Goal: Task Accomplishment & Management: Use online tool/utility

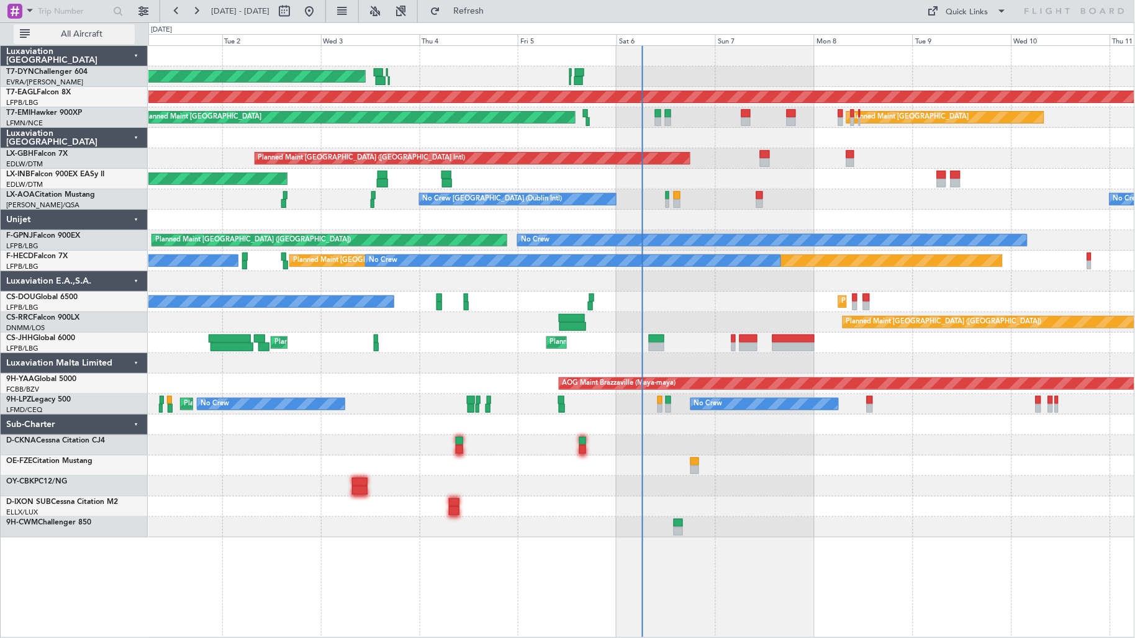
click at [64, 42] on button "All Aircraft" at bounding box center [74, 34] width 121 height 20
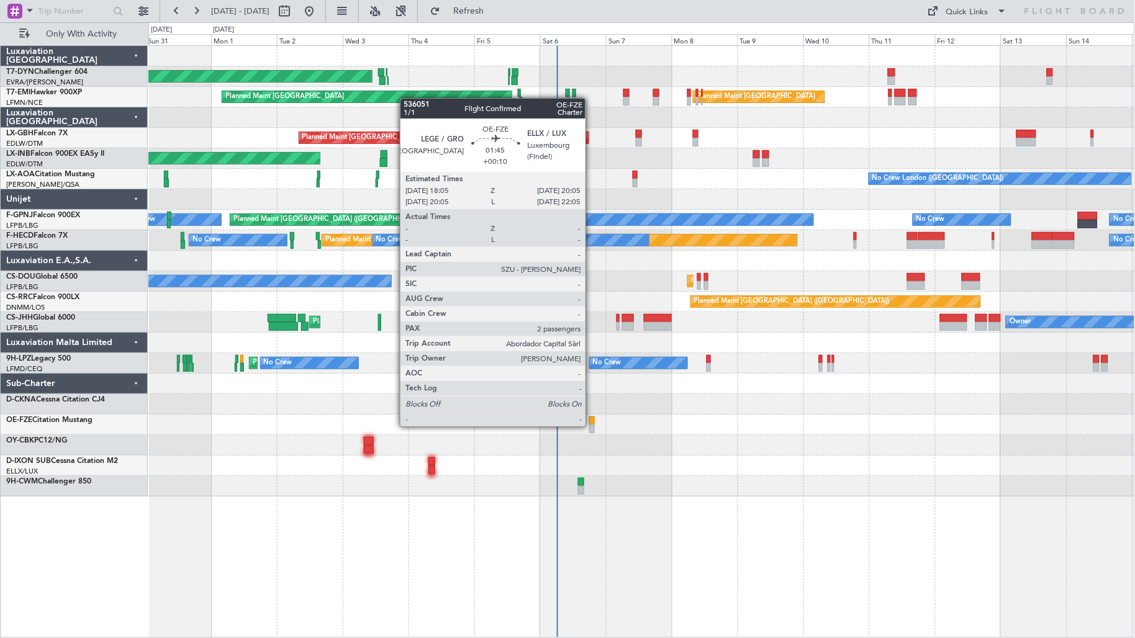
click at [592, 425] on div at bounding box center [592, 429] width 6 height 9
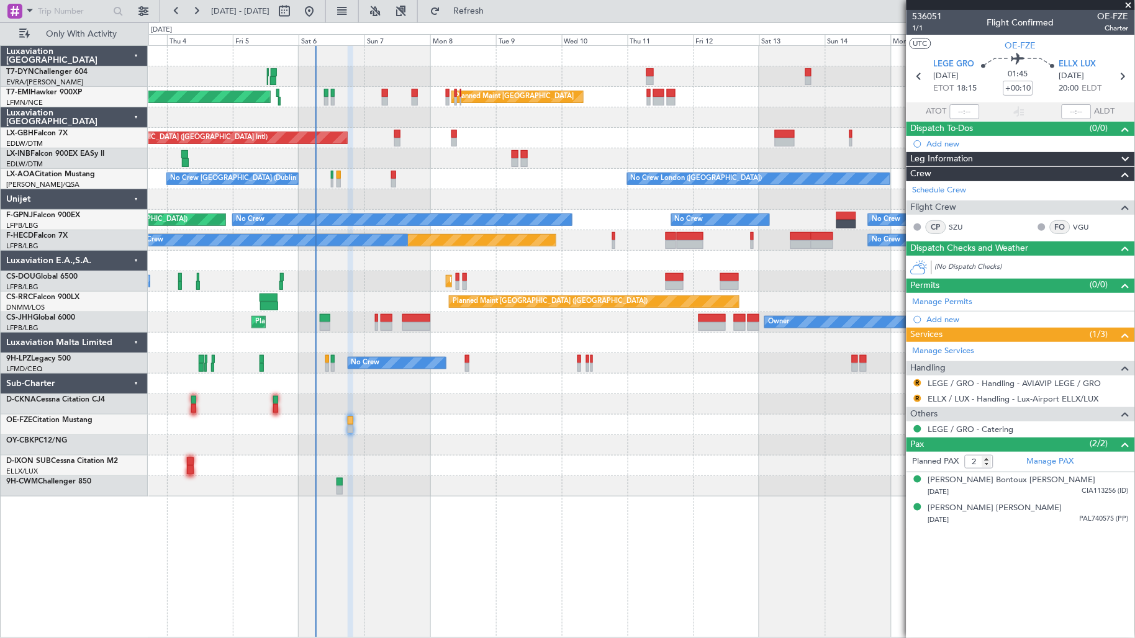
click at [476, 257] on div "AOG Maint Riga (Riga Intl) Planned Maint [GEOGRAPHIC_DATA] Planned Maint [GEOGR…" at bounding box center [641, 271] width 987 height 451
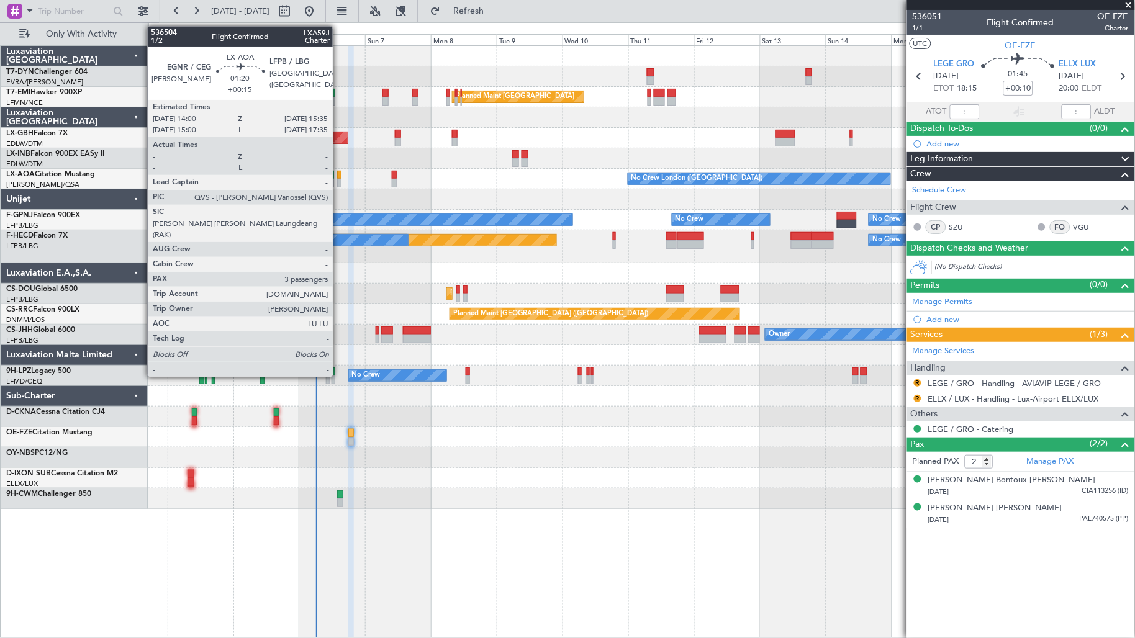
click at [339, 175] on div at bounding box center [339, 175] width 4 height 9
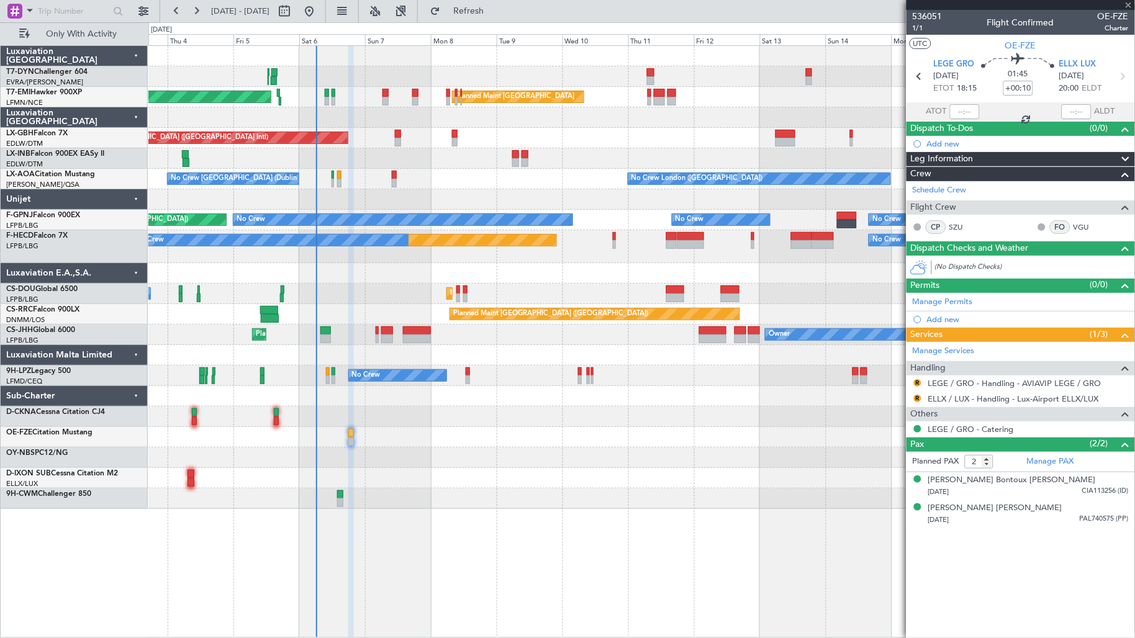
type input "+00:15"
type input "3"
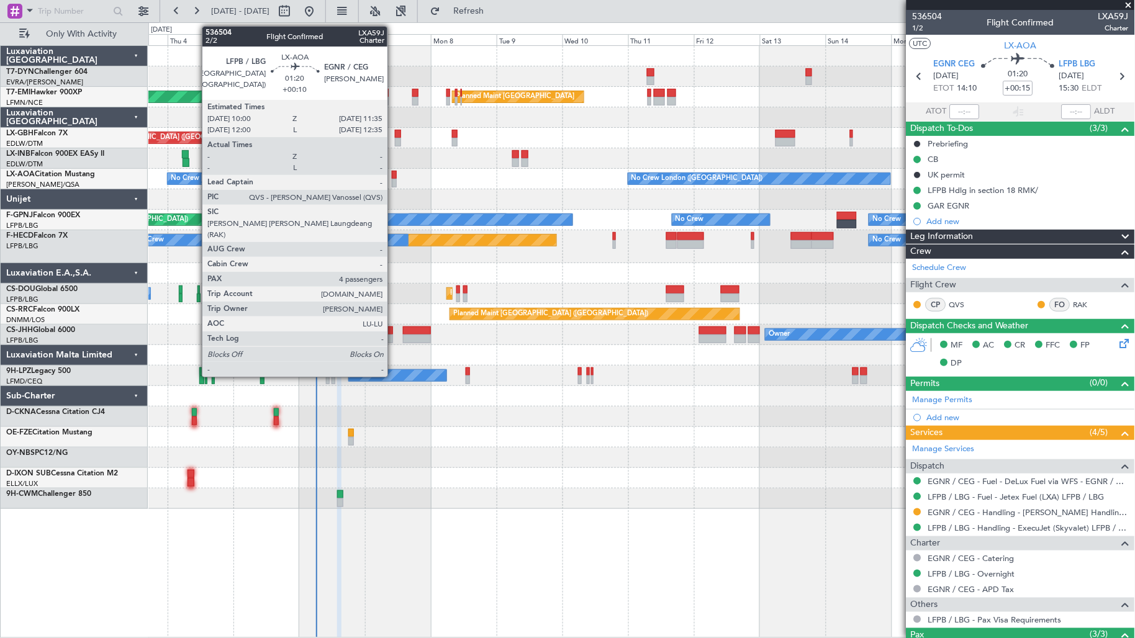
click at [394, 178] on div at bounding box center [394, 175] width 4 height 9
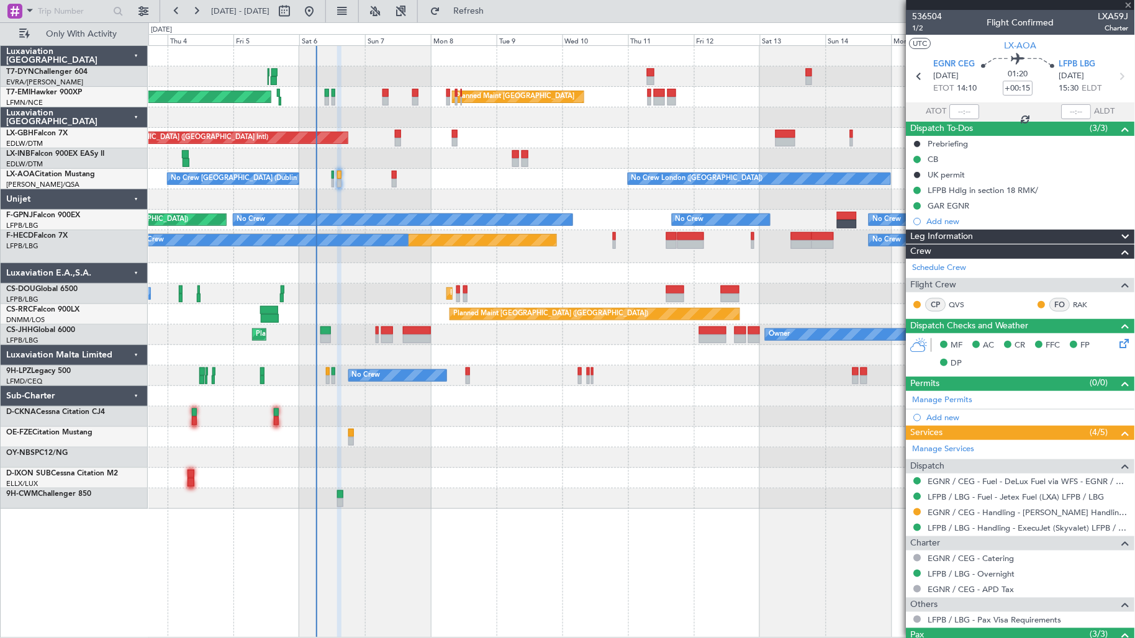
type input "+00:10"
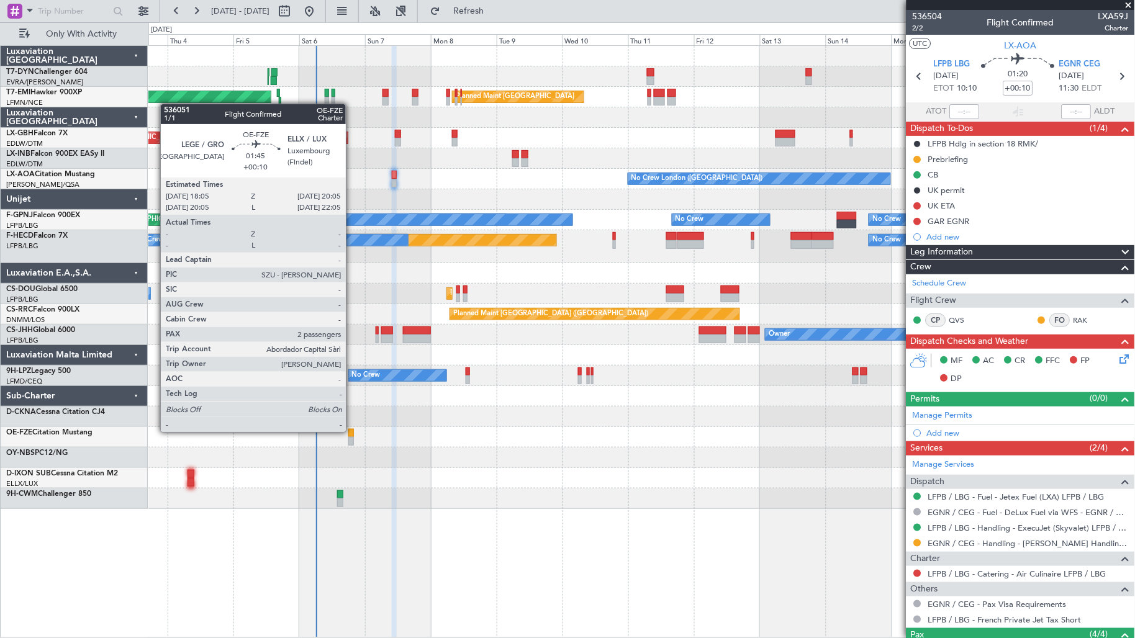
click at [352, 431] on div at bounding box center [351, 433] width 6 height 9
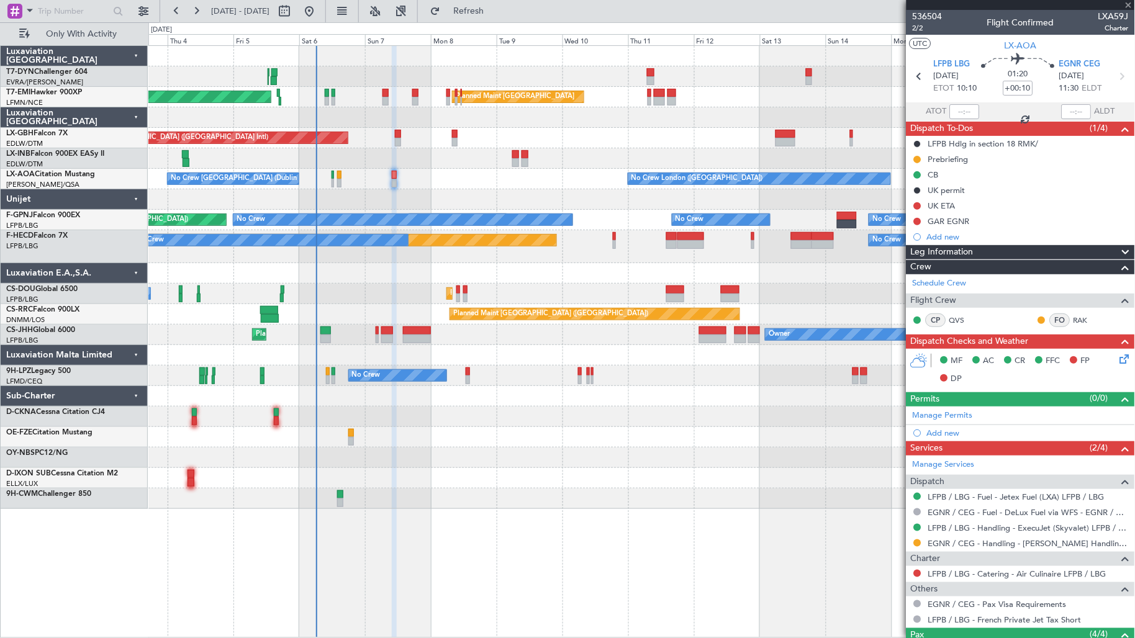
type input "2"
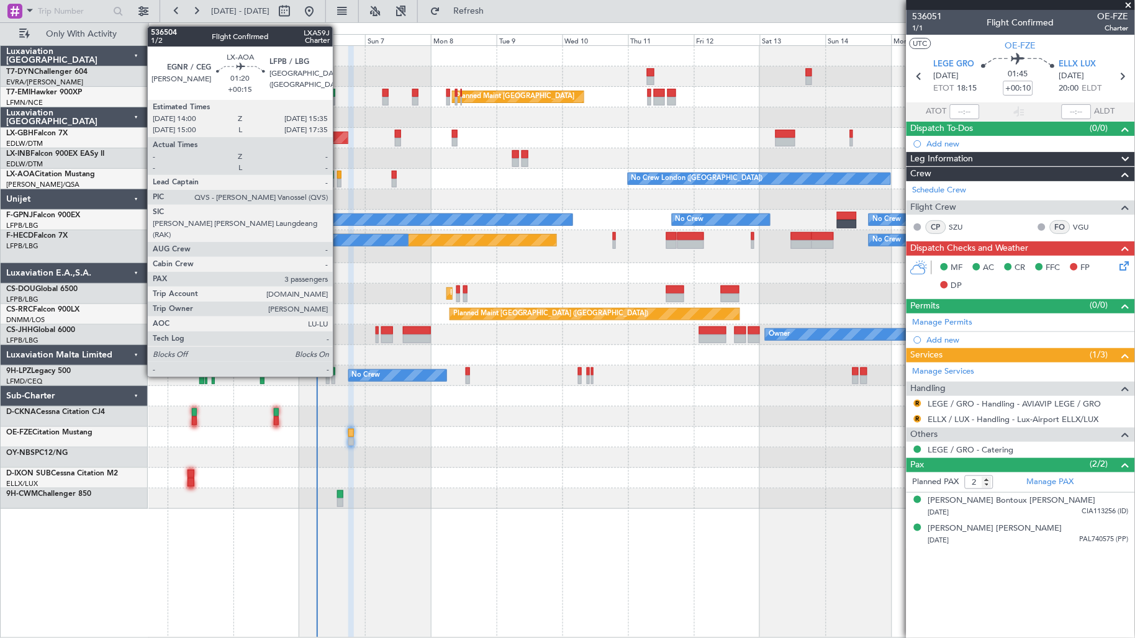
click at [339, 175] on div at bounding box center [339, 175] width 4 height 9
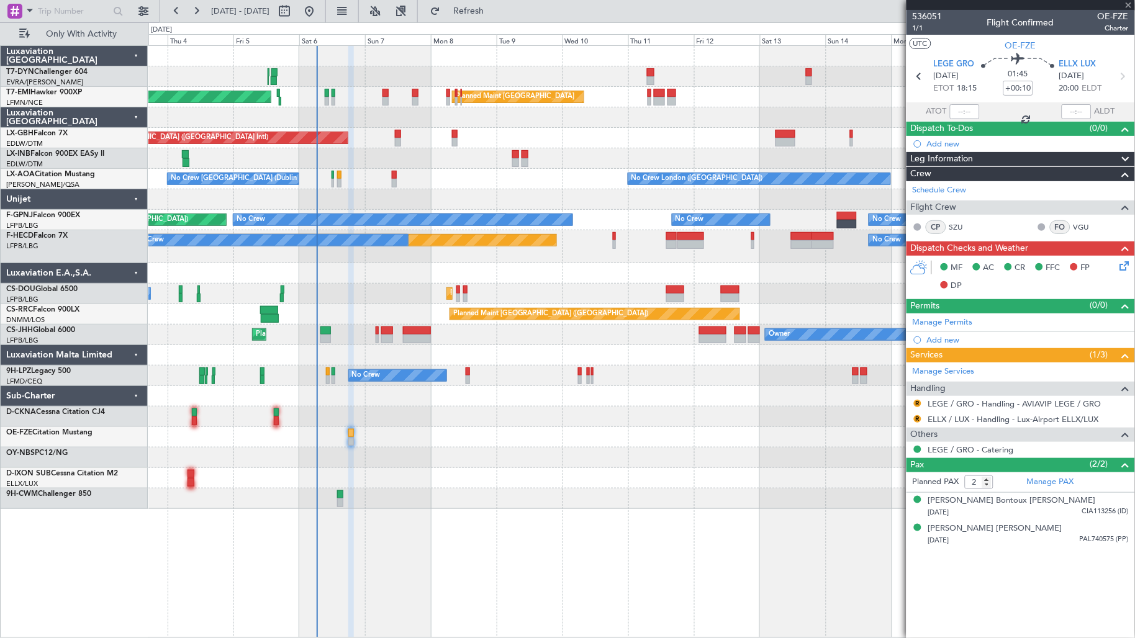
type input "+00:15"
type input "3"
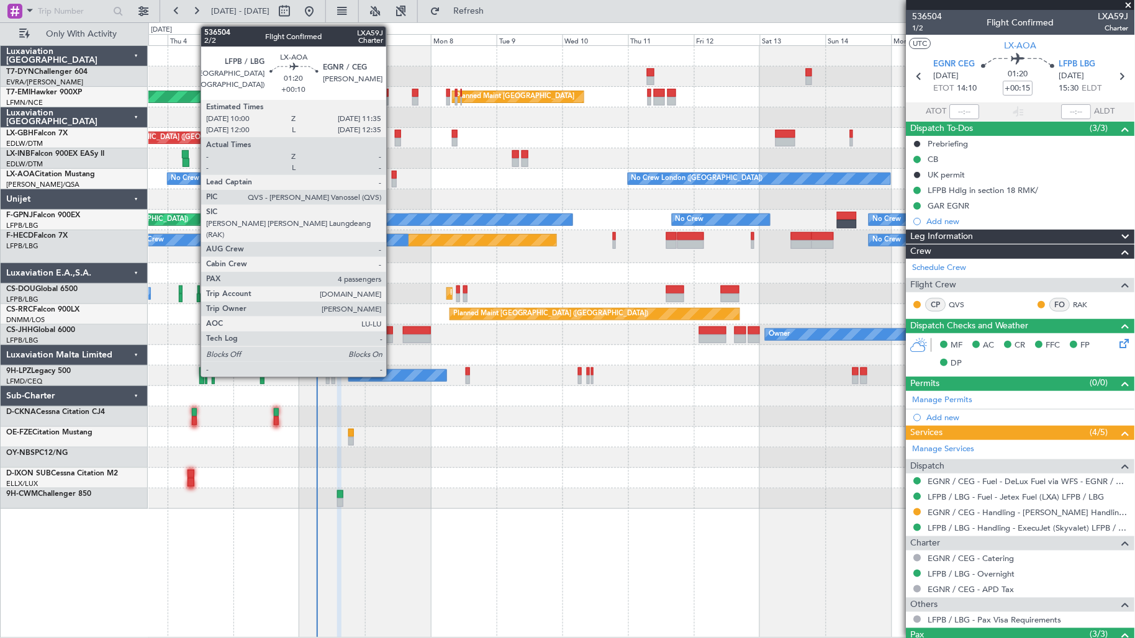
click at [392, 179] on div at bounding box center [394, 183] width 4 height 9
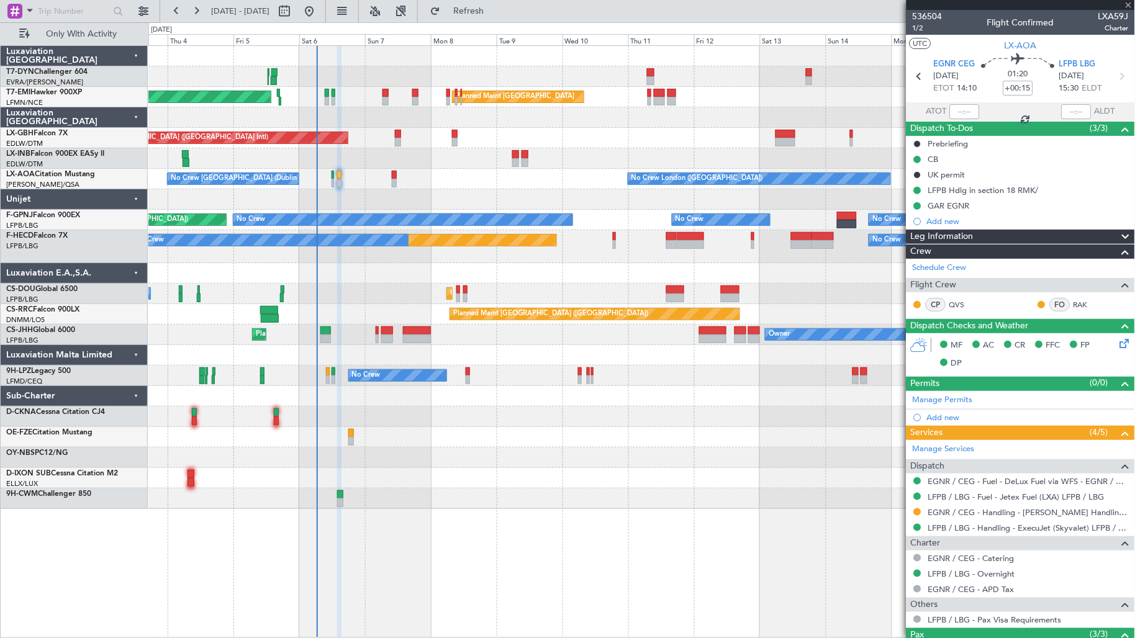
type input "+00:10"
type input "4"
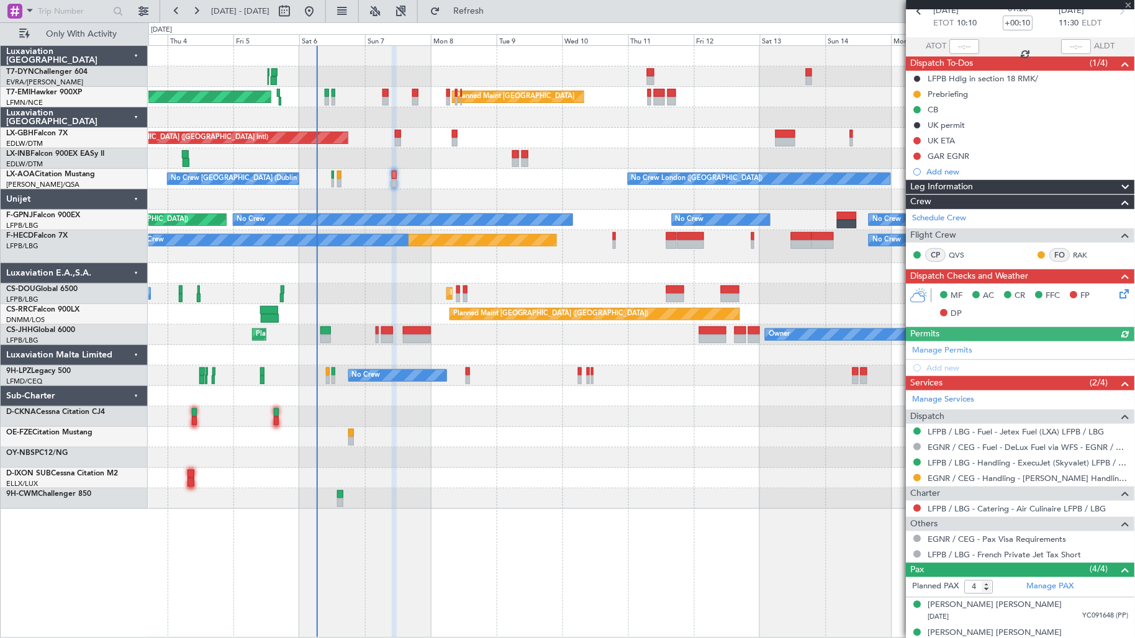
scroll to position [135, 0]
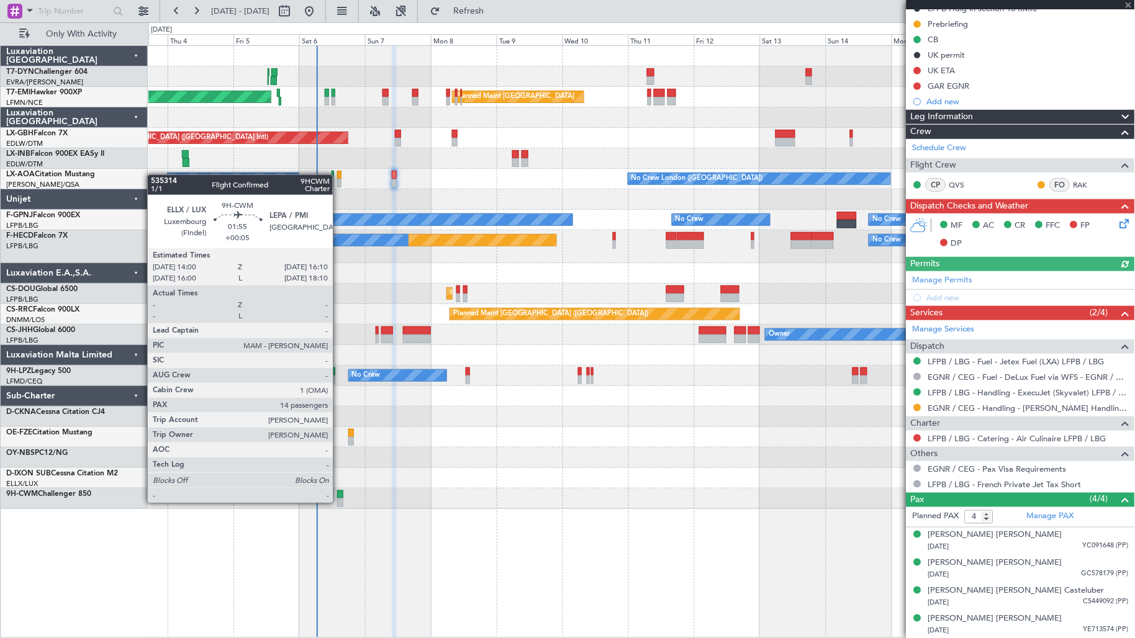
click at [339, 502] on div at bounding box center [340, 503] width 6 height 9
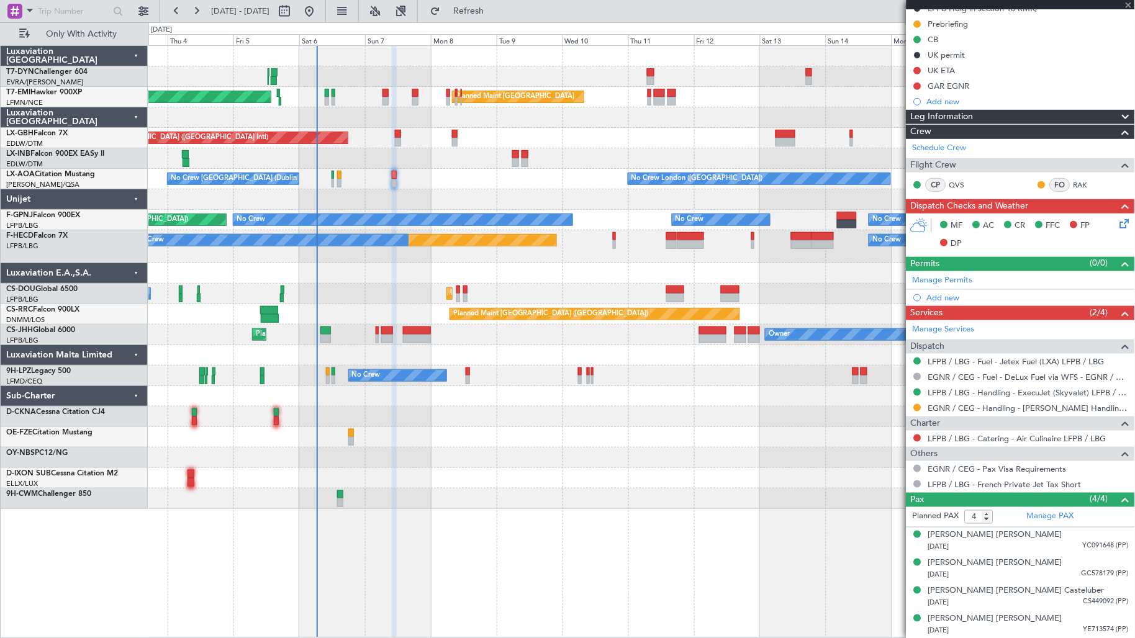
type input "+00:05"
type input "14"
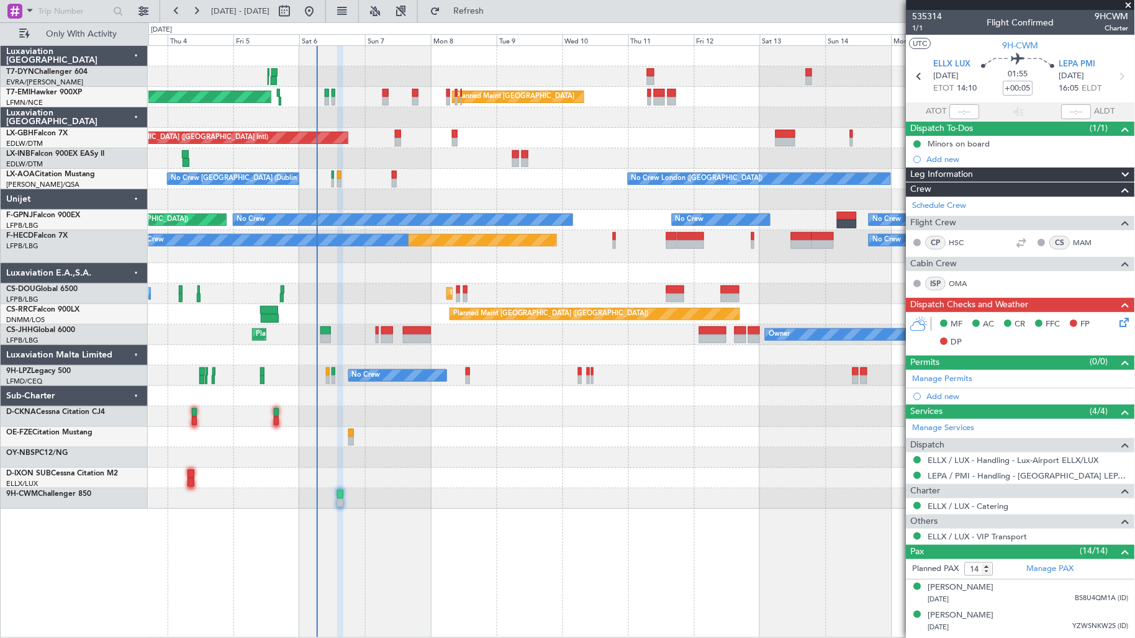
scroll to position [332, 0]
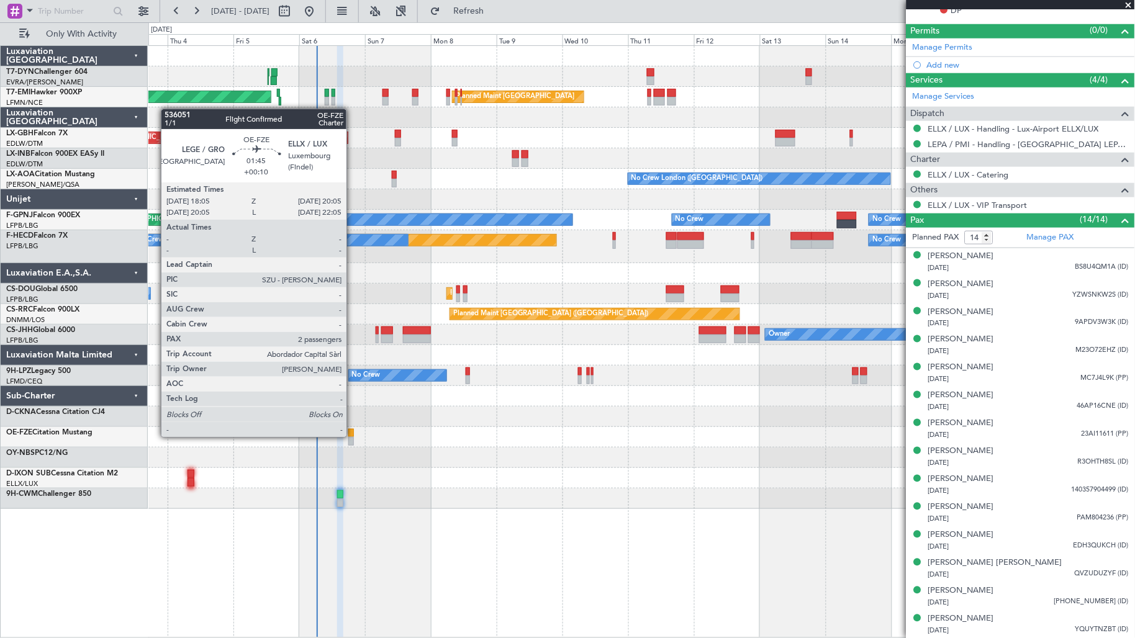
click at [353, 436] on div at bounding box center [351, 433] width 6 height 9
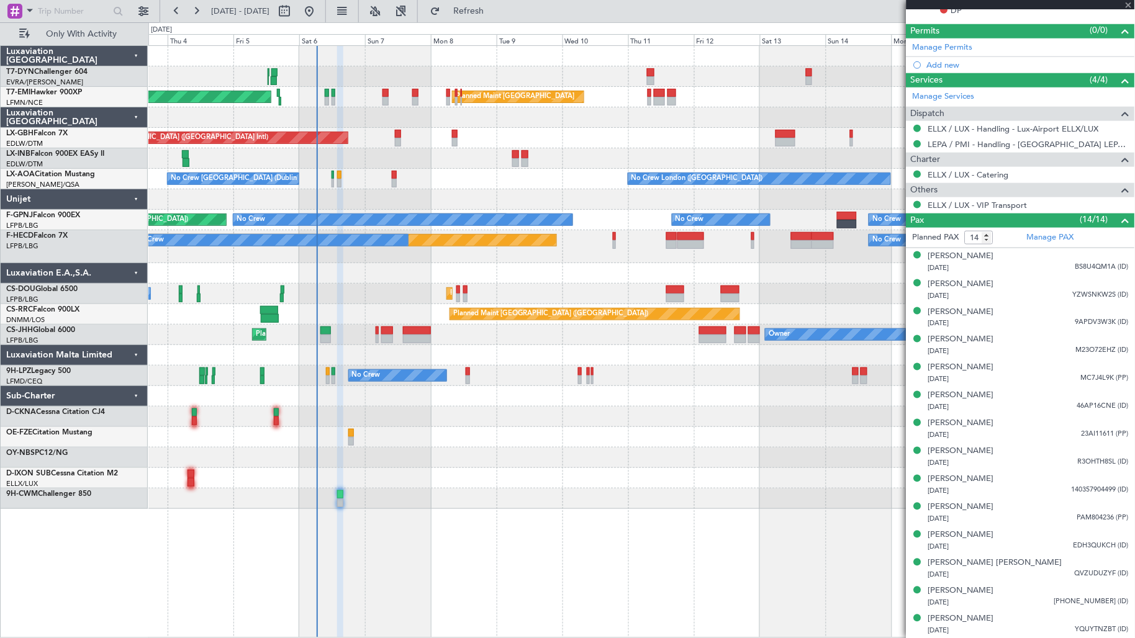
type input "+00:10"
type input "2"
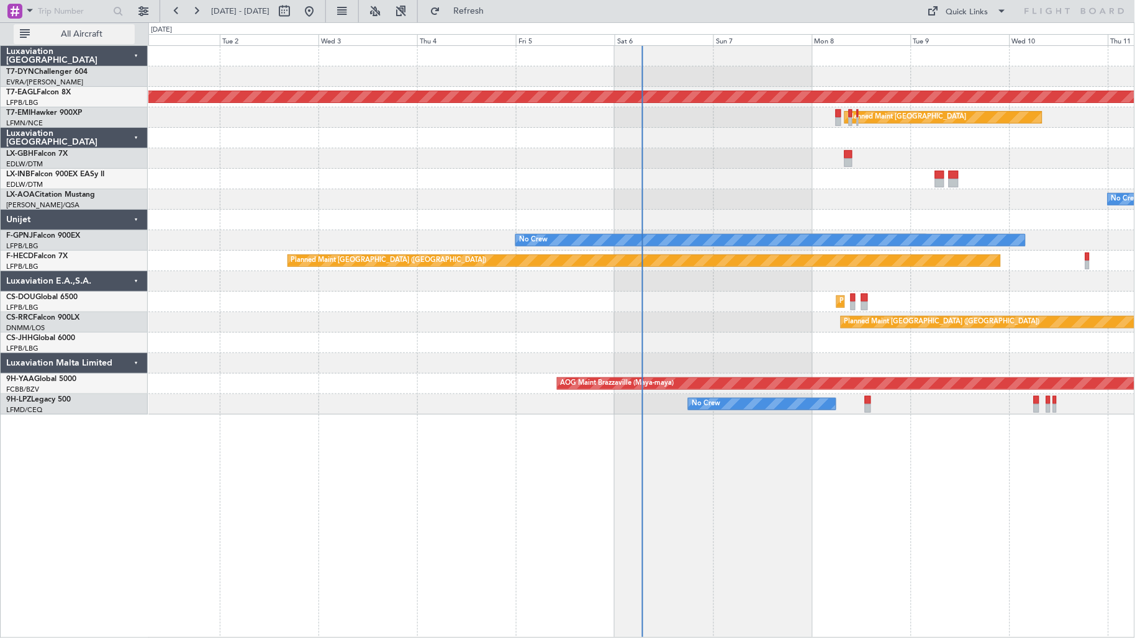
click at [92, 37] on span "All Aircraft" at bounding box center [81, 34] width 99 height 9
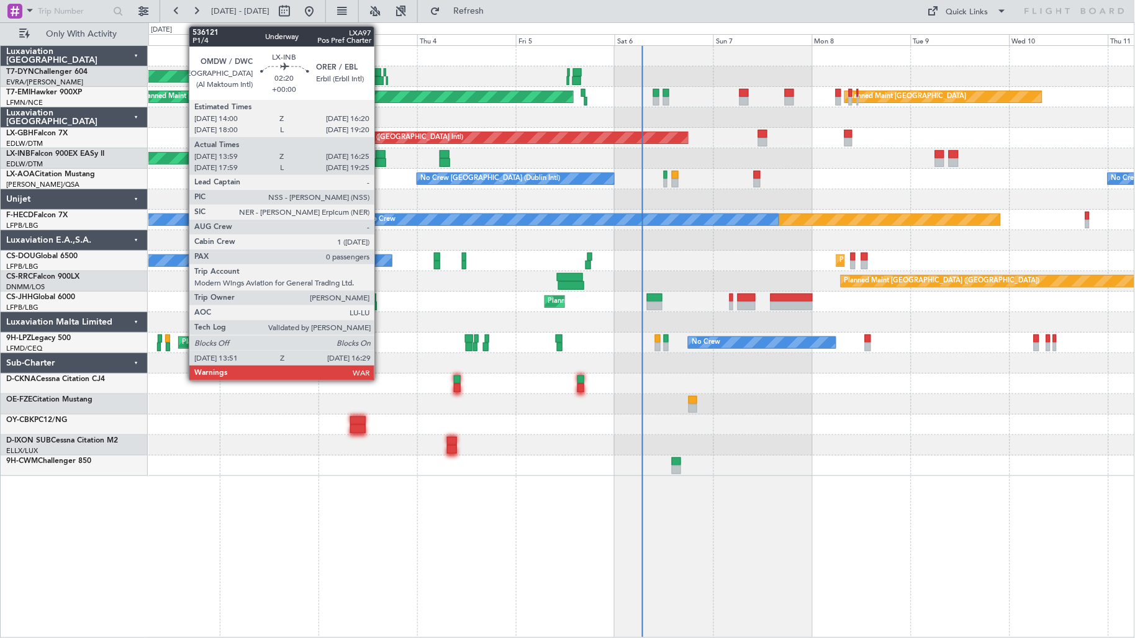
click at [381, 163] on div at bounding box center [380, 162] width 11 height 9
